Goal: Task Accomplishment & Management: Manage account settings

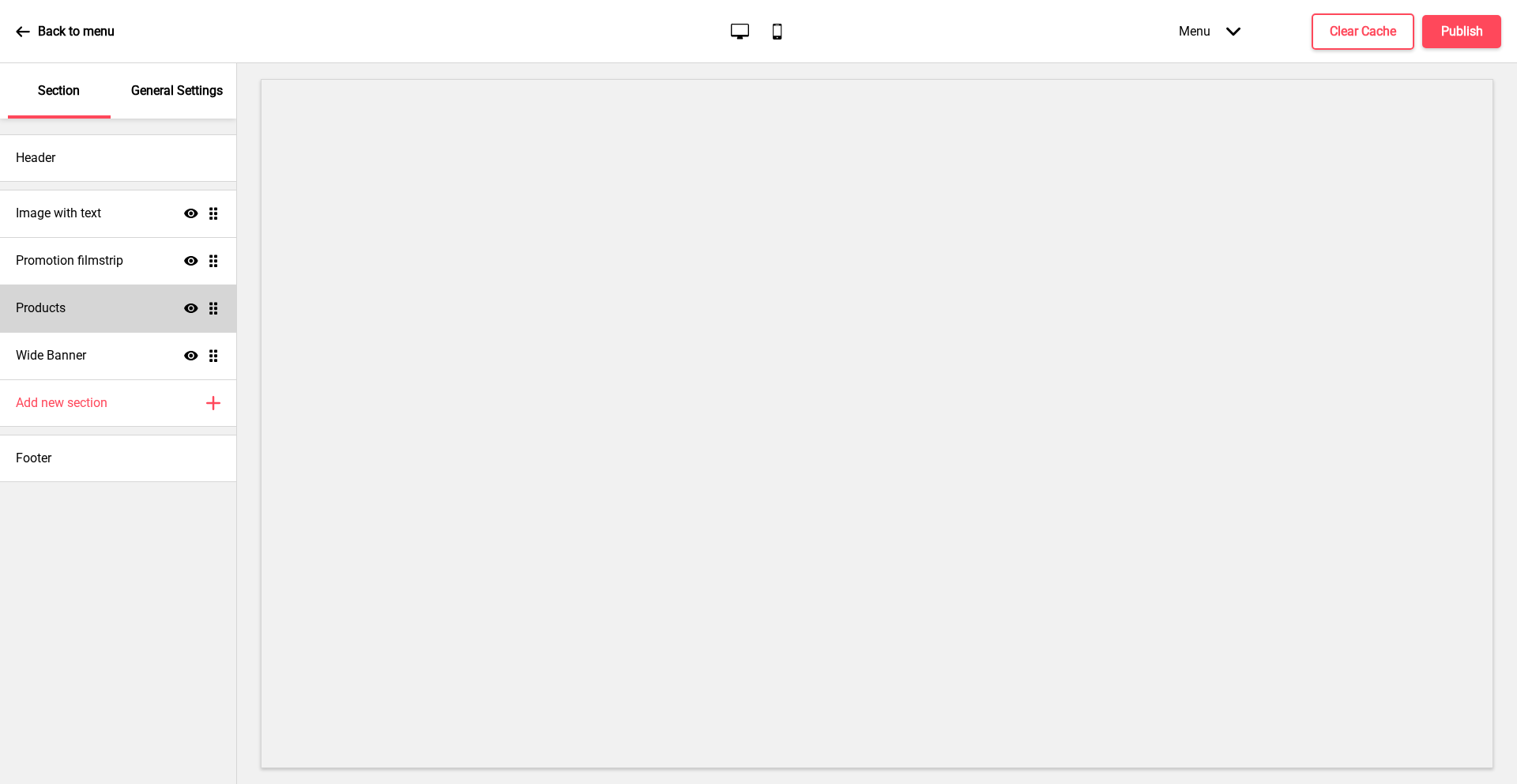
click at [122, 312] on div "Products Show Drag" at bounding box center [118, 308] width 236 height 48
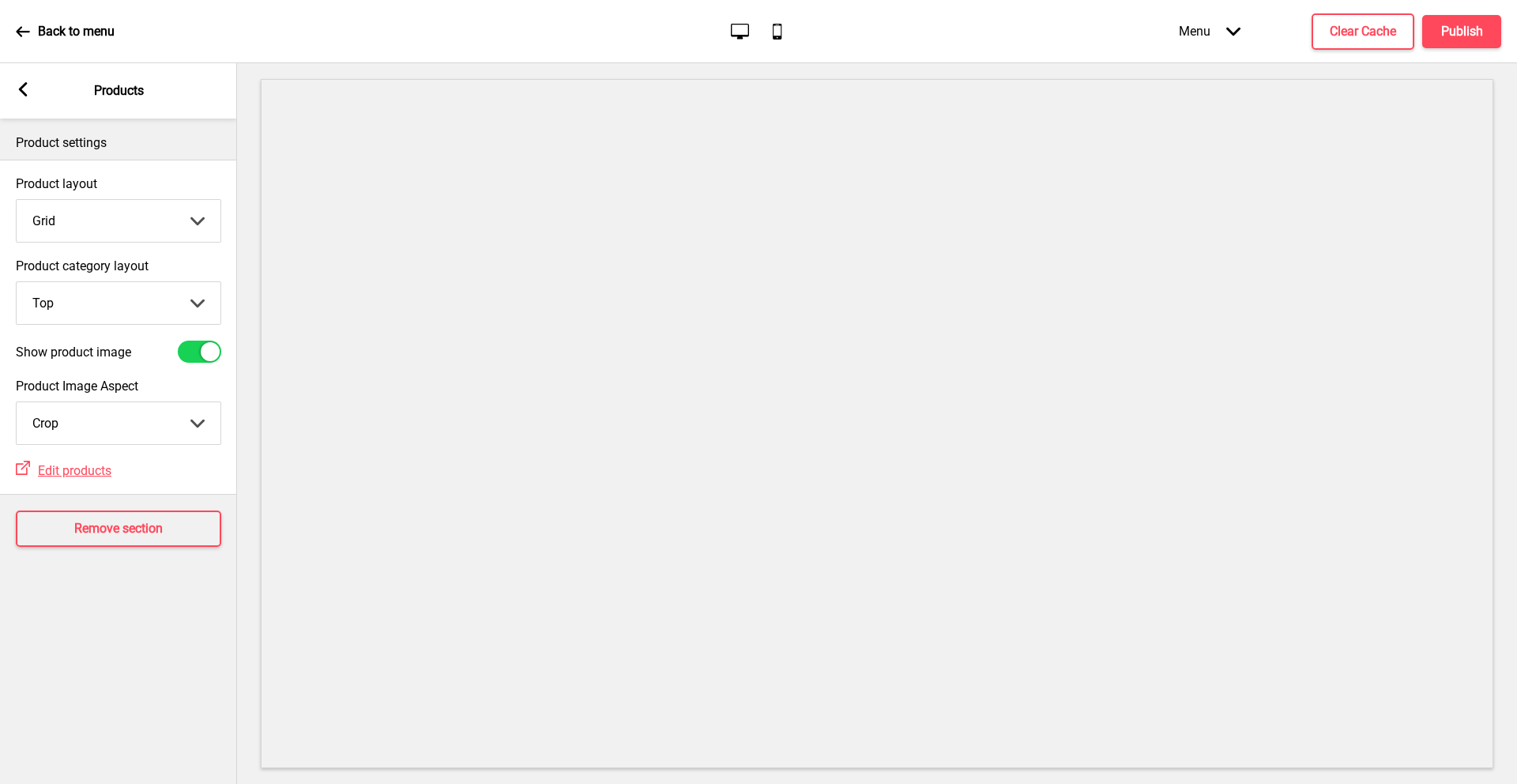
click at [146, 221] on select "Grid List" at bounding box center [119, 221] width 204 height 42
select select "list"
click at [17, 200] on select "Grid List" at bounding box center [119, 221] width 204 height 42
